Goal: Information Seeking & Learning: Find specific page/section

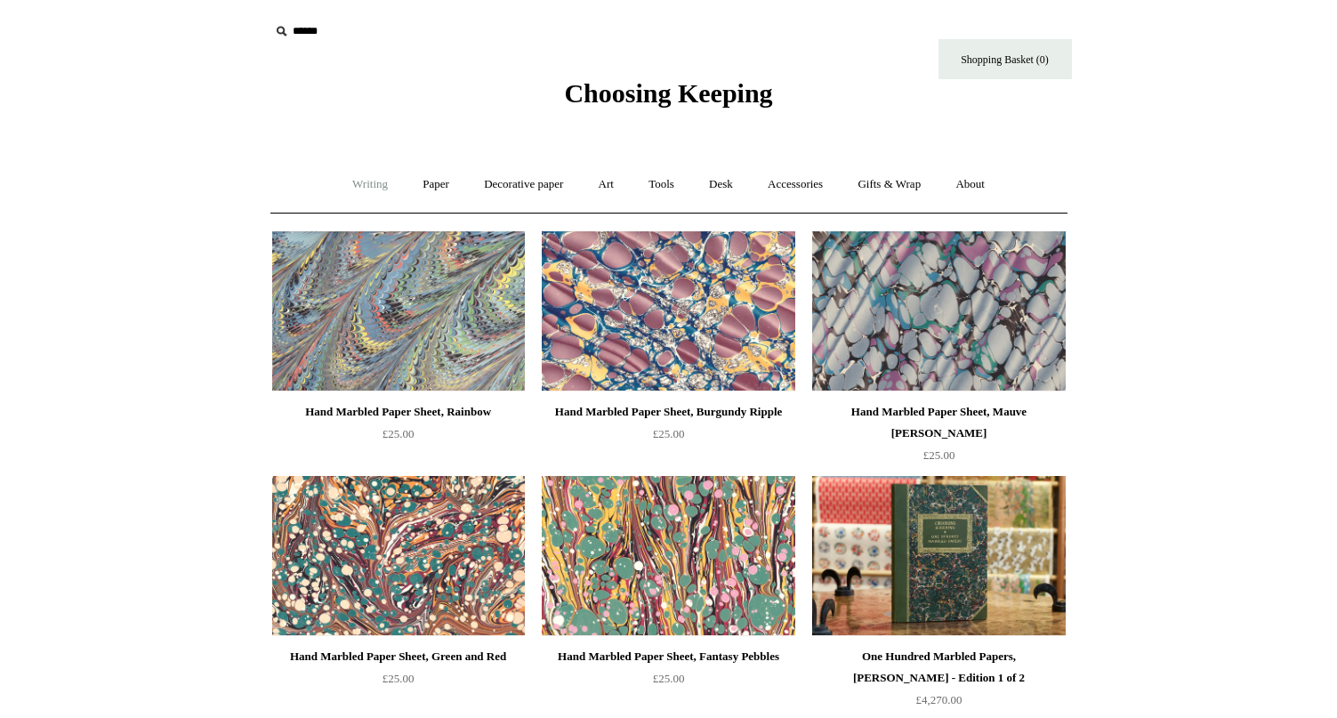
click at [360, 181] on link "Writing +" at bounding box center [370, 184] width 68 height 47
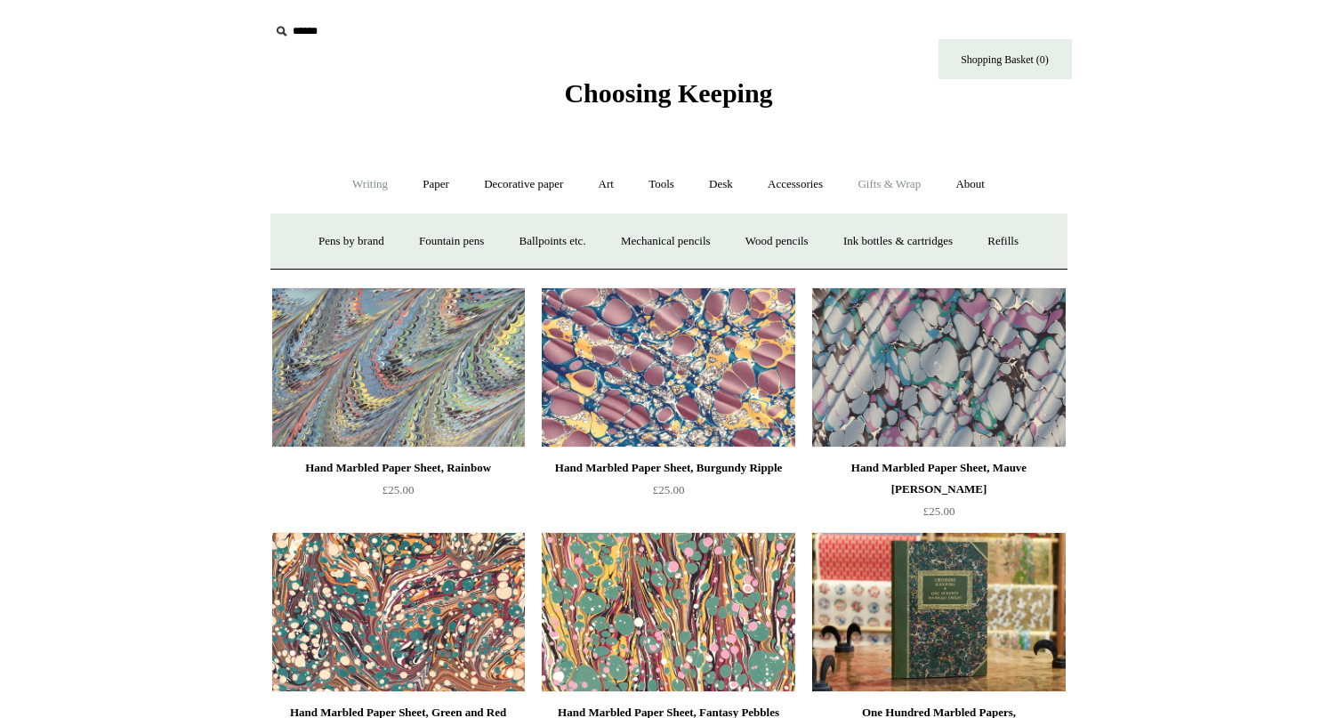
click at [907, 175] on link "Gifts & Wrap +" at bounding box center [888, 184] width 95 height 47
click at [937, 243] on link "Gifts +" at bounding box center [919, 241] width 55 height 47
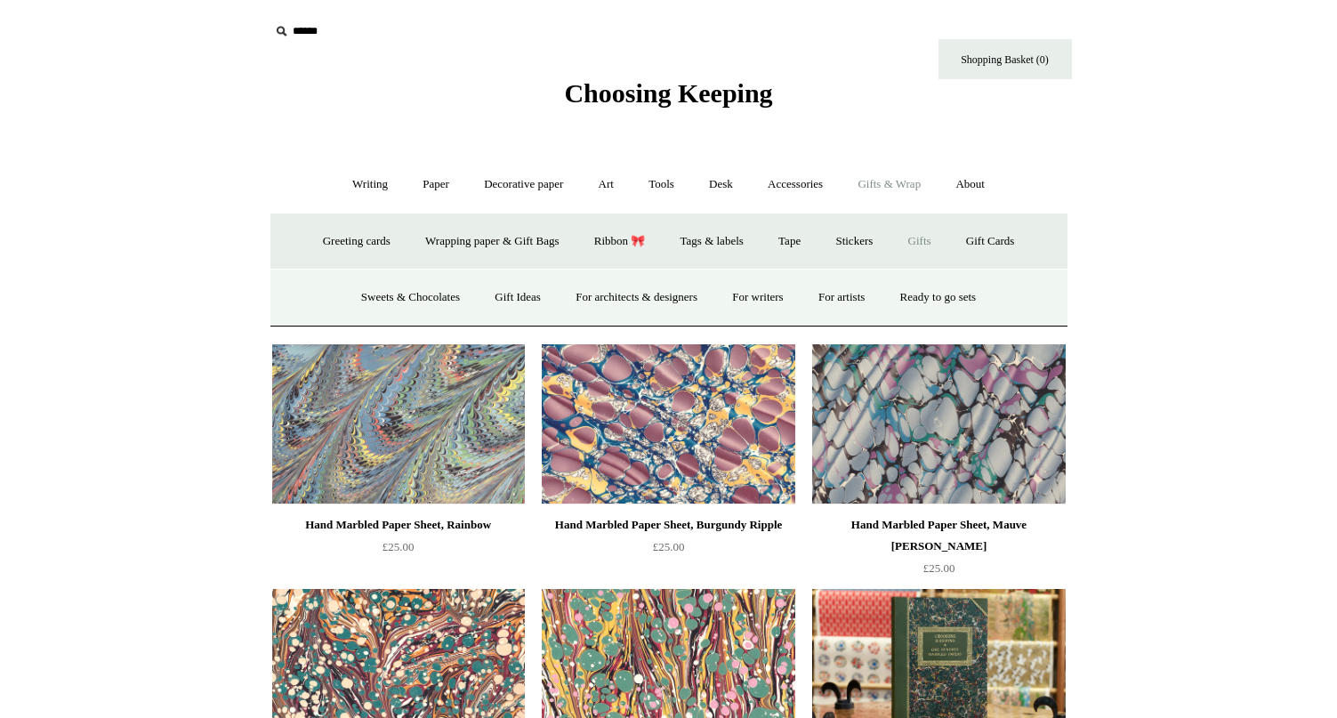
click at [937, 243] on link "Gifts -" at bounding box center [919, 241] width 55 height 47
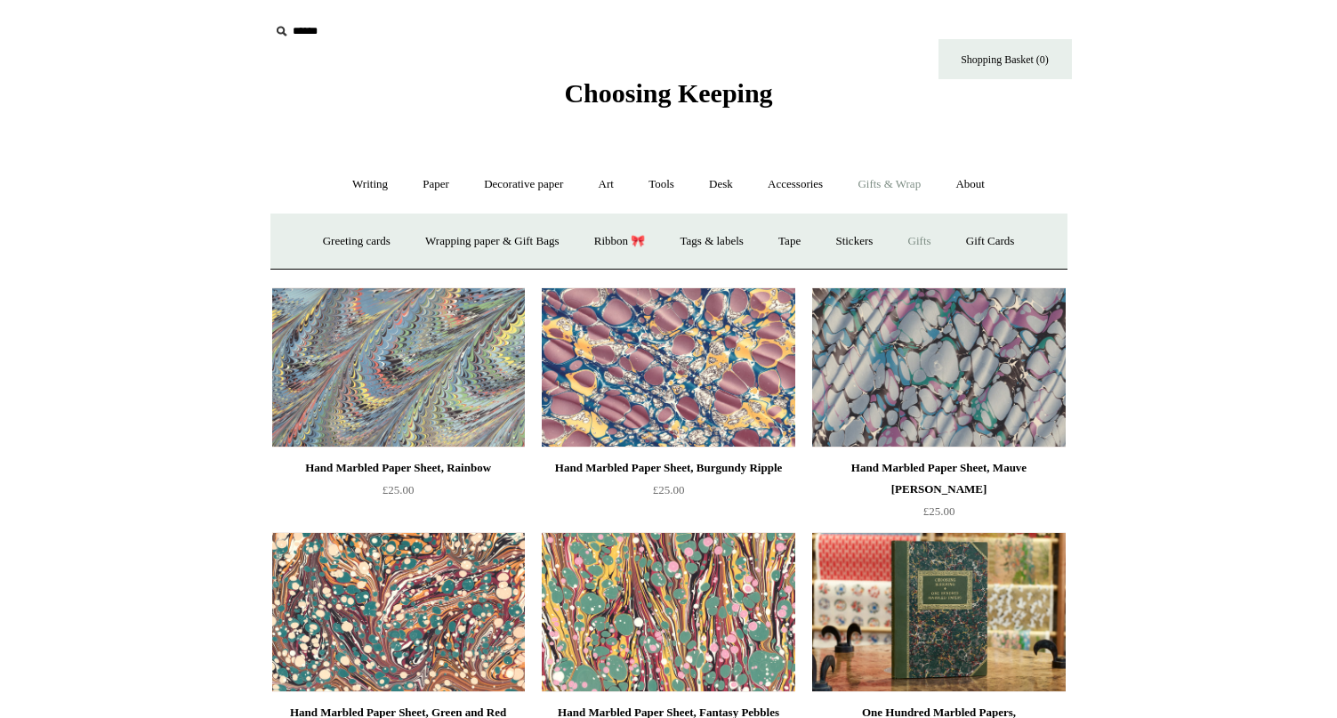
click at [937, 243] on link "Gifts +" at bounding box center [919, 241] width 55 height 47
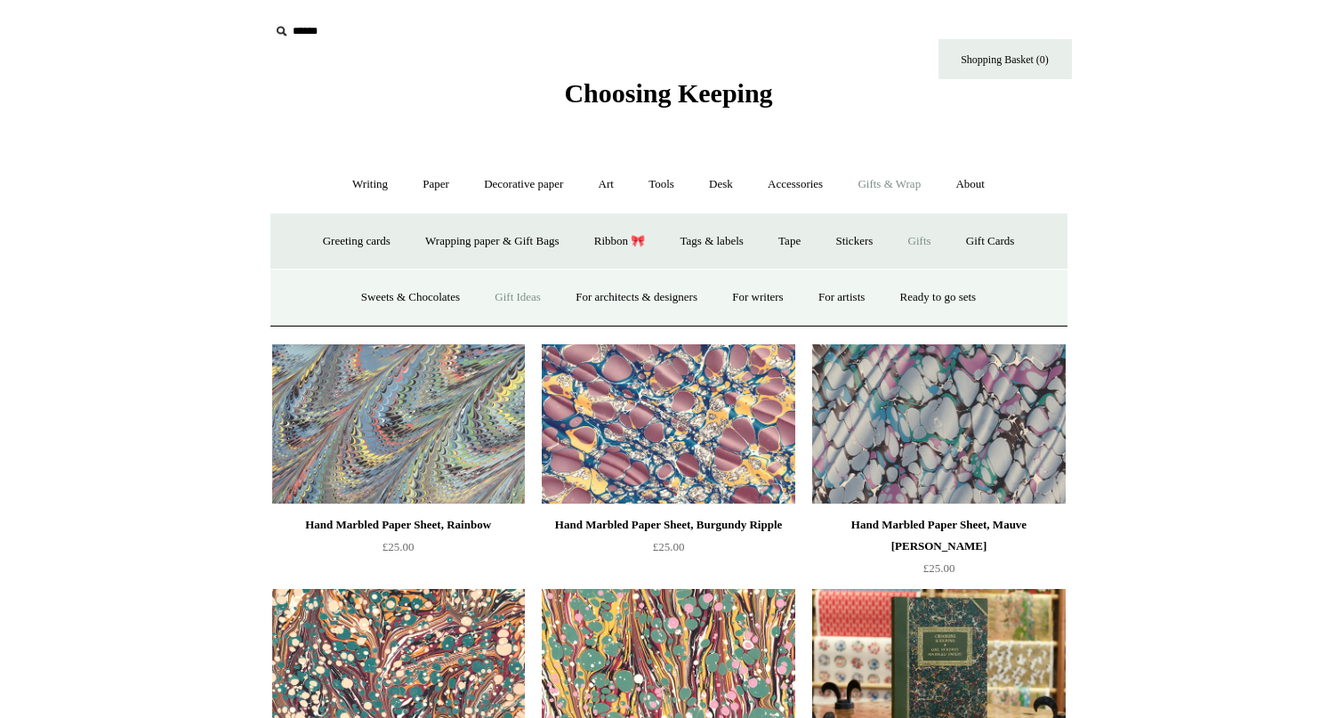
click at [495, 293] on link "Gift Ideas" at bounding box center [518, 297] width 78 height 47
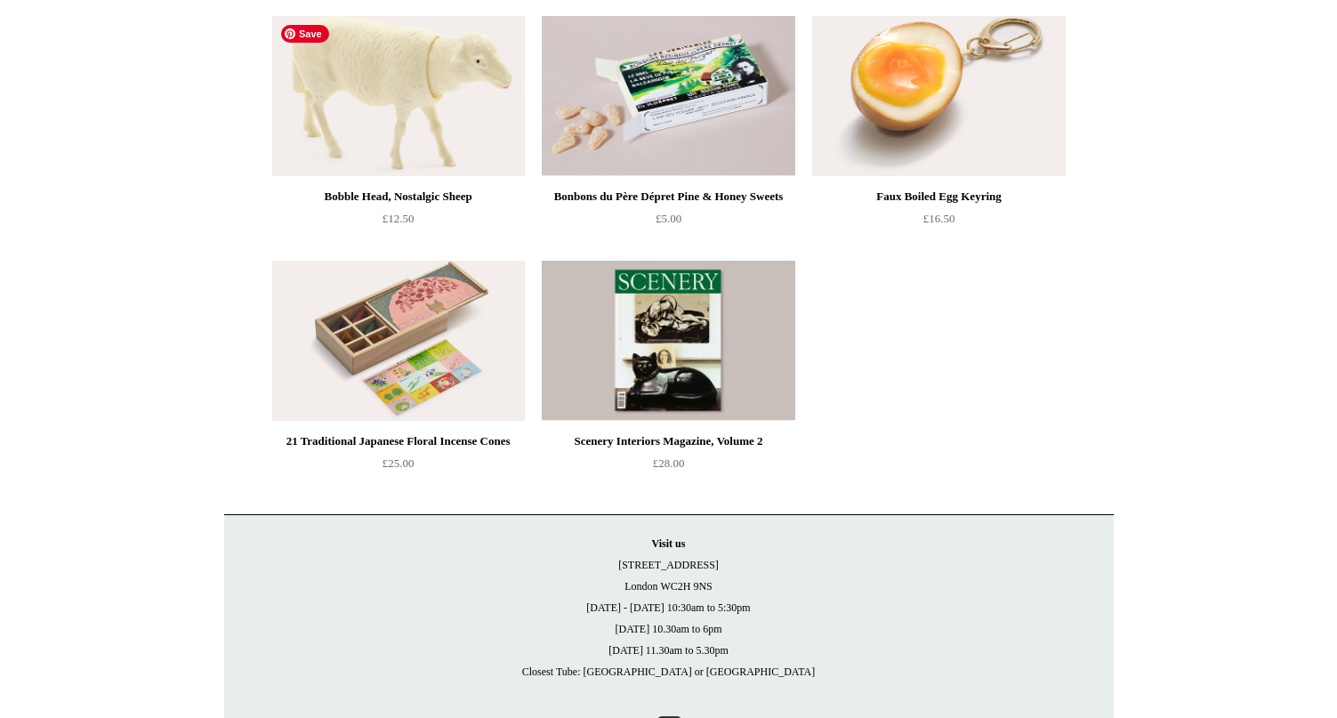
scroll to position [1195, 0]
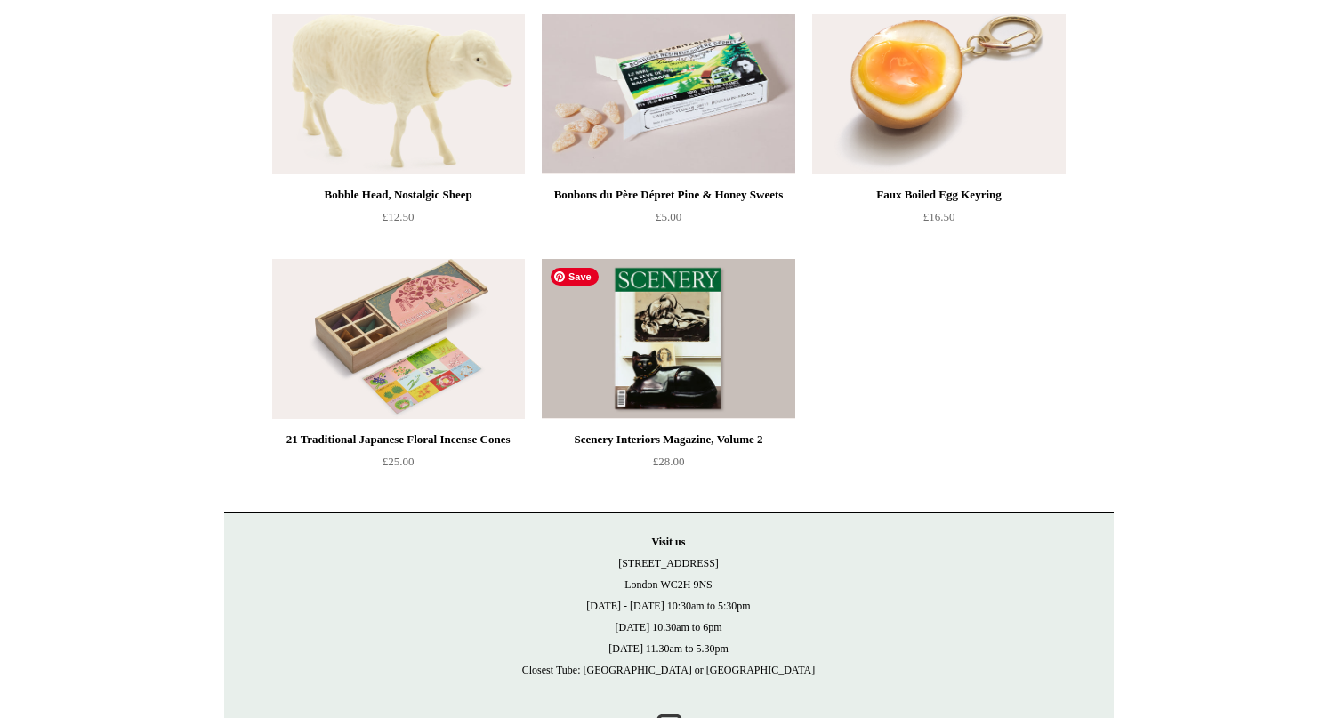
click at [705, 378] on img at bounding box center [668, 339] width 253 height 160
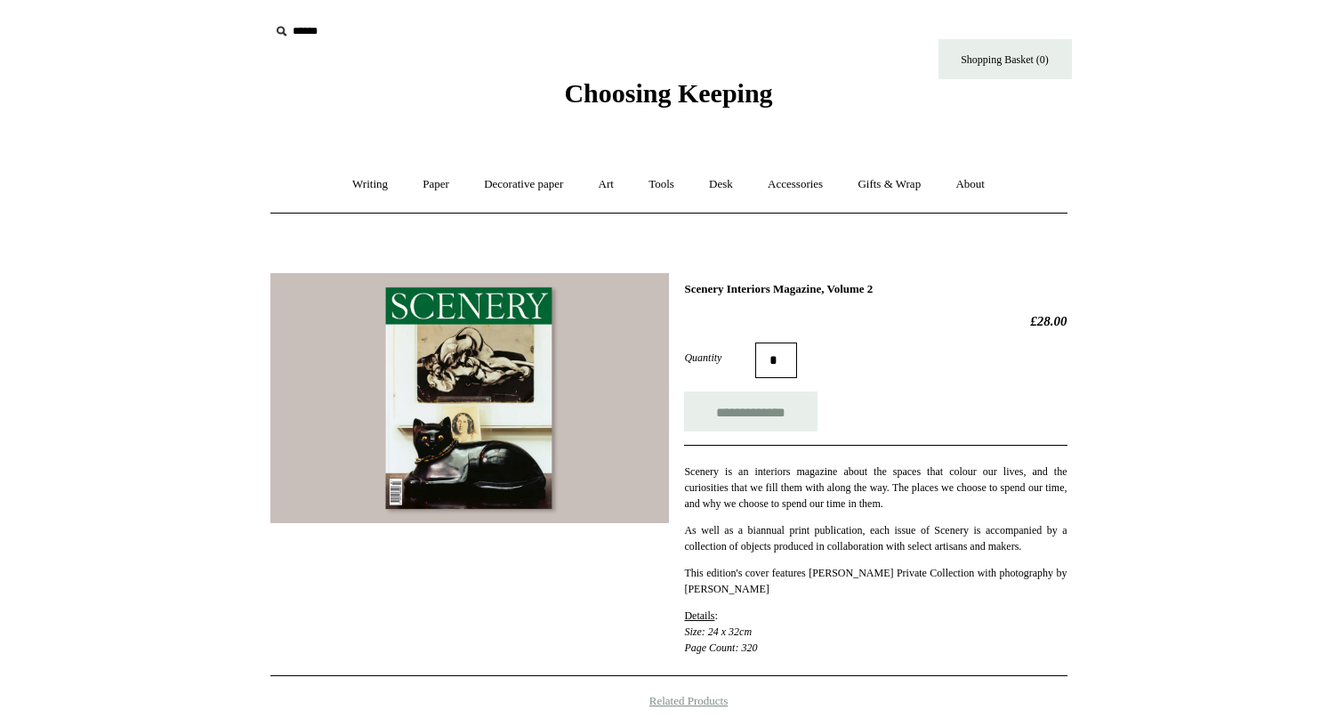
click at [720, 293] on h1 "Scenery Interiors Magazine, Volume 2" at bounding box center [875, 289] width 382 height 14
click at [316, 39] on input "text" at bounding box center [378, 31] width 219 height 33
type input "*******"
click at [463, 15] on input "*" at bounding box center [472, 30] width 18 height 31
